Goal: Find specific page/section: Find specific page/section

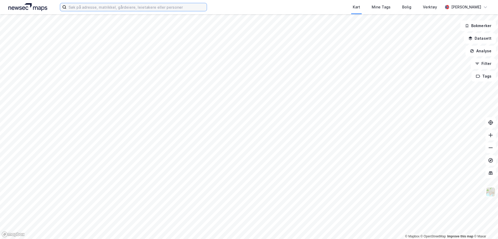
click at [153, 10] on input at bounding box center [136, 7] width 140 height 8
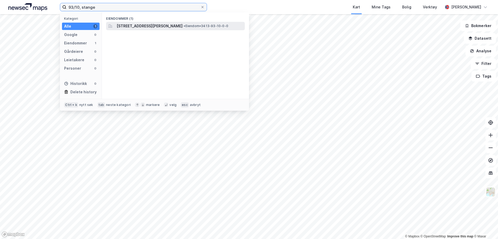
type input "93/10, stange"
click at [156, 25] on span "[STREET_ADDRESS][PERSON_NAME]" at bounding box center [150, 26] width 66 height 6
